Goal: Navigation & Orientation: Find specific page/section

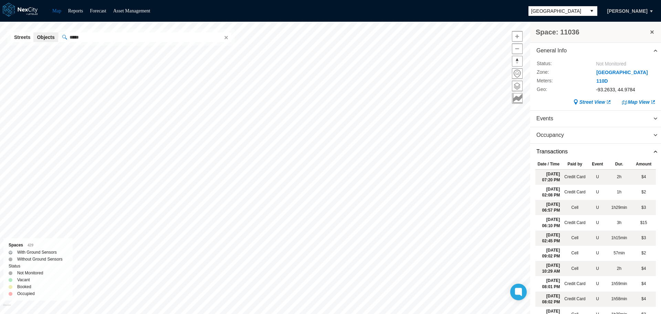
click at [649, 11] on button "[PERSON_NAME]" at bounding box center [627, 11] width 55 height 12
